Goal: Transaction & Acquisition: Download file/media

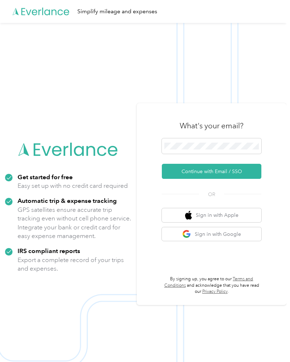
click at [183, 157] on div at bounding box center [212, 147] width 100 height 18
click at [239, 179] on button "Continue with Email / SSO" at bounding box center [212, 171] width 100 height 15
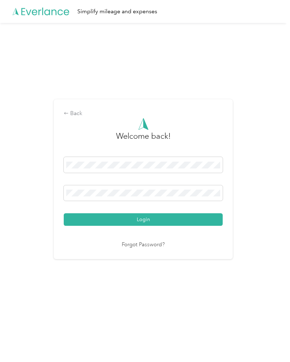
click at [207, 222] on button "Login" at bounding box center [143, 219] width 159 height 13
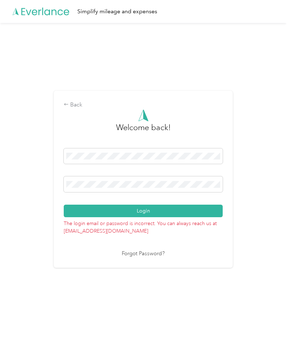
click at [197, 216] on button "Login" at bounding box center [143, 211] width 159 height 13
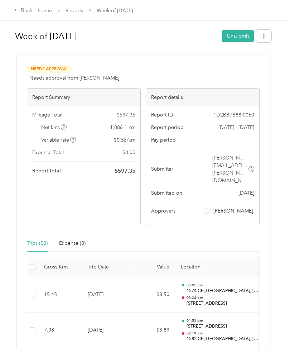
click at [45, 13] on link "Home" at bounding box center [45, 11] width 14 height 6
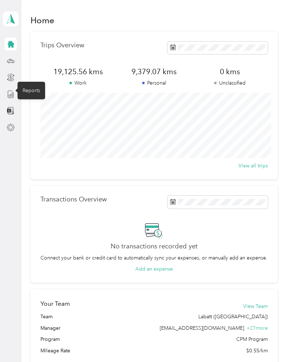
click at [12, 96] on line at bounding box center [12, 95] width 0 height 4
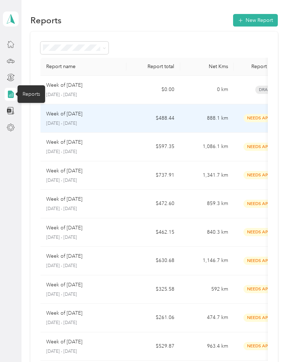
click at [110, 115] on div "Week of [DATE]" at bounding box center [83, 114] width 75 height 8
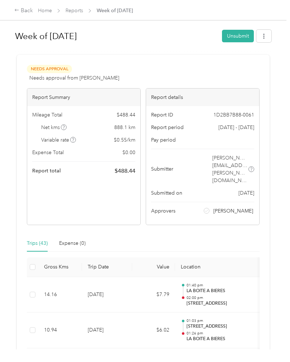
click at [264, 39] on button "button" at bounding box center [264, 36] width 15 height 13
click at [246, 62] on span "Download" at bounding box center [247, 63] width 24 height 8
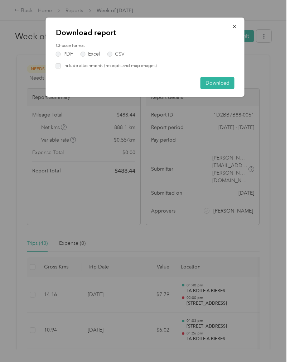
click at [219, 81] on button "Download" at bounding box center [218, 83] width 34 height 13
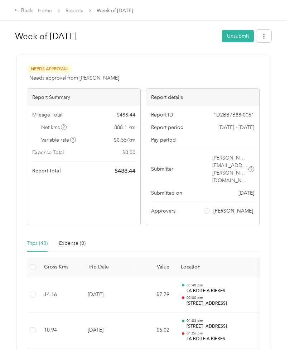
click at [267, 36] on icon "button" at bounding box center [264, 36] width 5 height 5
click at [254, 65] on span "Download" at bounding box center [247, 63] width 24 height 8
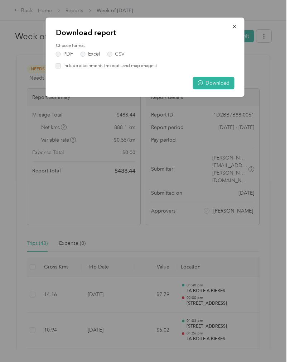
click at [221, 82] on button "Download" at bounding box center [214, 83] width 42 height 13
